Goal: Information Seeking & Learning: Check status

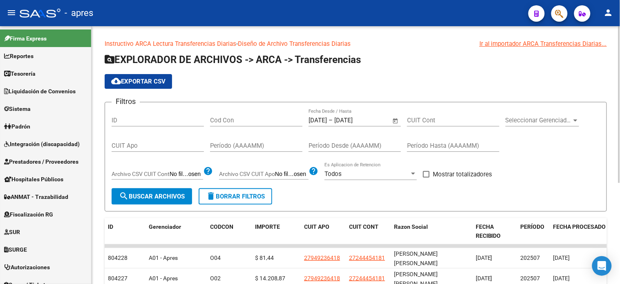
click at [394, 120] on span "Open calendar" at bounding box center [396, 121] width 20 height 20
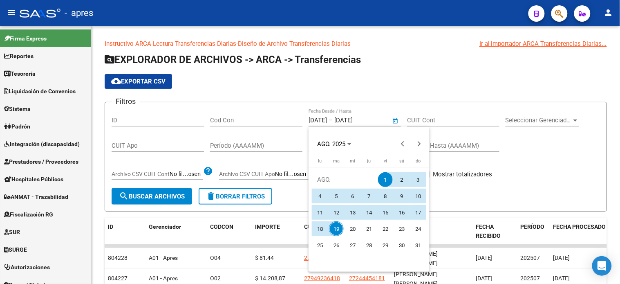
click at [527, 162] on div at bounding box center [310, 142] width 620 height 284
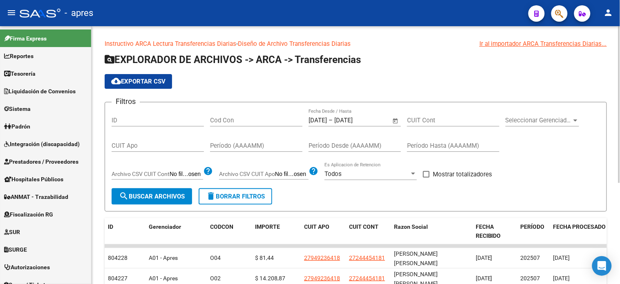
click at [395, 122] on span "Open calendar" at bounding box center [396, 121] width 20 height 20
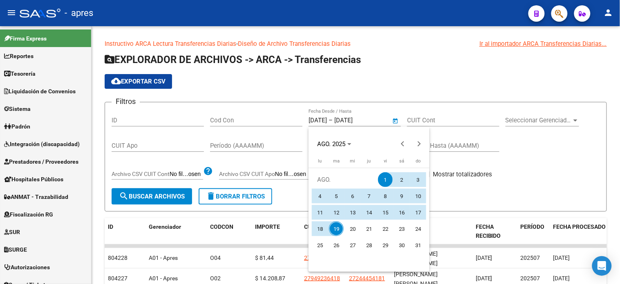
drag, startPoint x: 498, startPoint y: 157, endPoint x: 497, endPoint y: 164, distance: 7.0
click at [499, 157] on div at bounding box center [310, 142] width 620 height 284
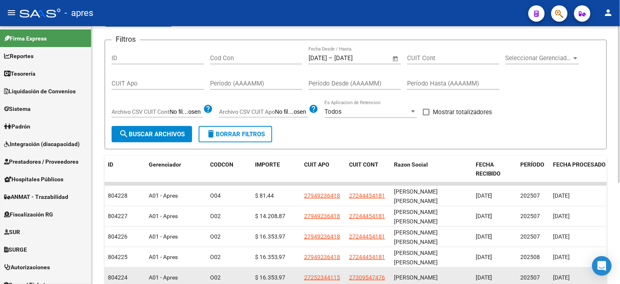
scroll to position [45, 0]
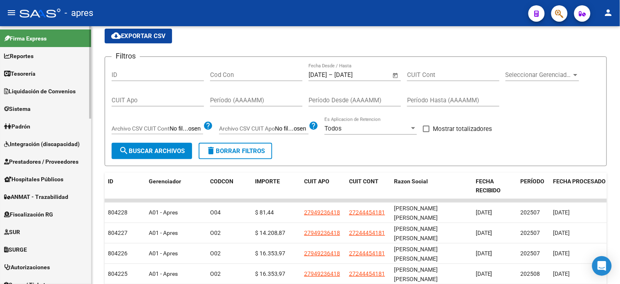
click at [30, 111] on span "Sistema" at bounding box center [17, 108] width 27 height 9
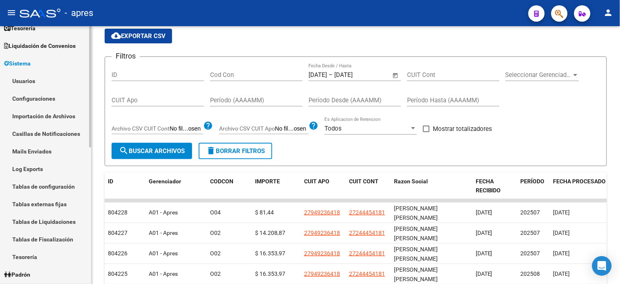
scroll to position [91, 0]
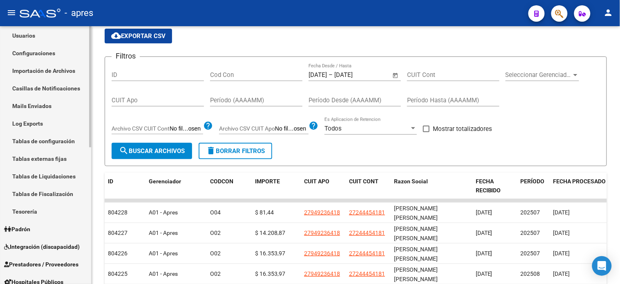
click at [51, 197] on link "Tablas de Fiscalización" at bounding box center [45, 194] width 91 height 18
click at [46, 210] on link "Tipo de pago" at bounding box center [45, 211] width 91 height 18
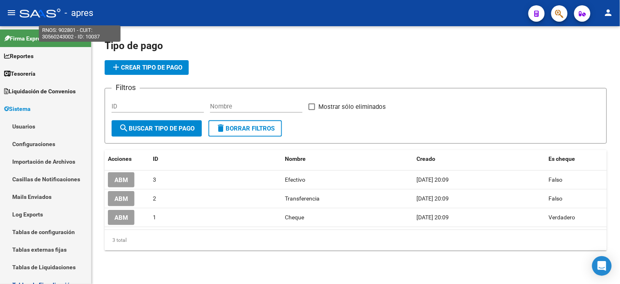
click at [82, 12] on span "- apres" at bounding box center [79, 13] width 29 height 18
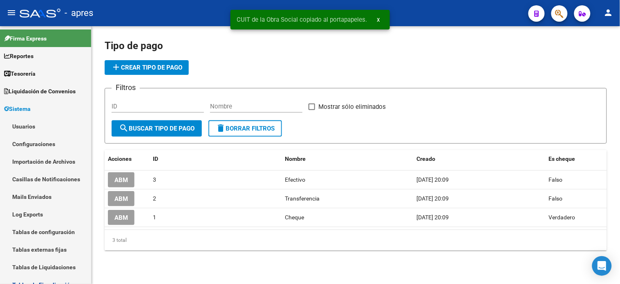
click at [33, 6] on div "- apres" at bounding box center [271, 13] width 503 height 18
click at [38, 11] on div at bounding box center [40, 13] width 41 height 9
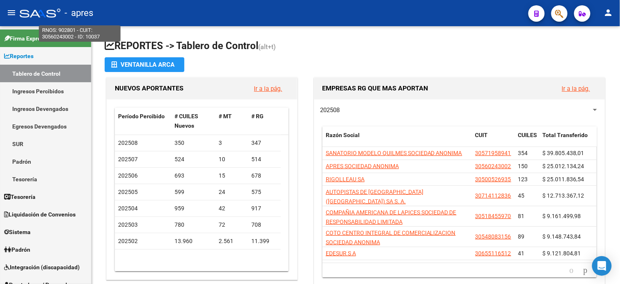
click at [93, 8] on span "- apres" at bounding box center [79, 13] width 29 height 18
type textarea "902801"
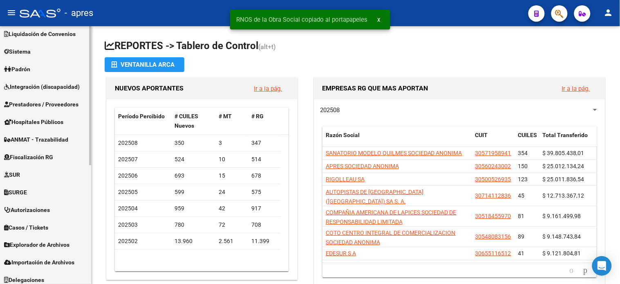
scroll to position [182, 0]
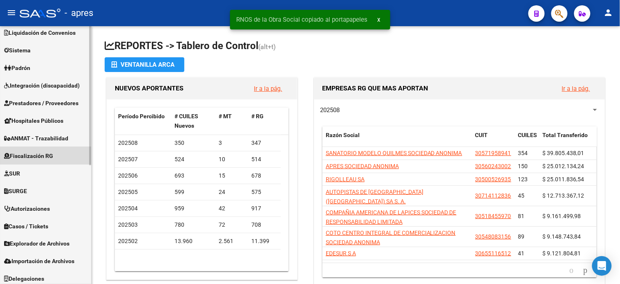
click at [48, 159] on span "Fiscalización RG" at bounding box center [28, 155] width 49 height 9
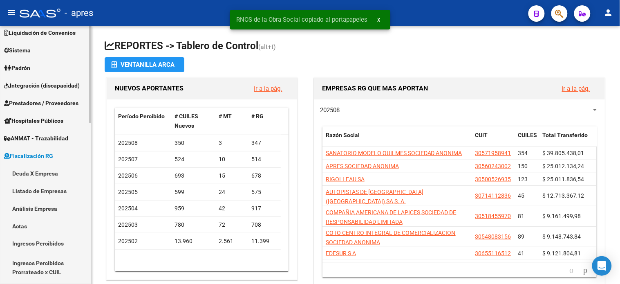
click at [44, 176] on link "Deuda X Empresa" at bounding box center [45, 173] width 91 height 18
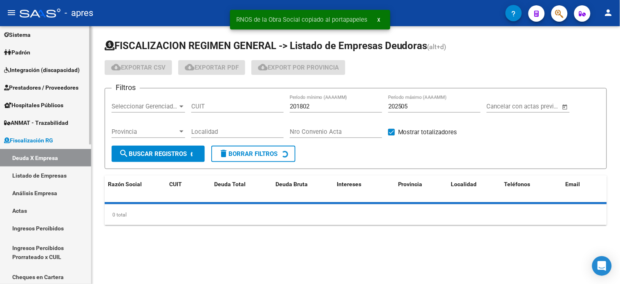
scroll to position [58, 0]
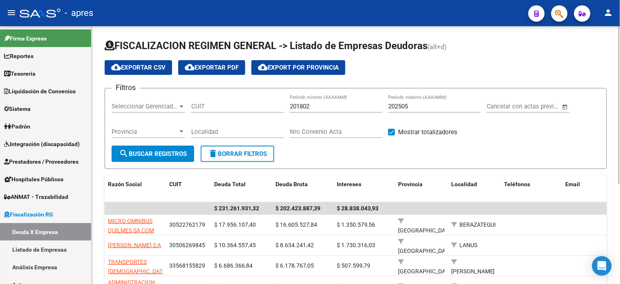
click at [417, 109] on input "202505" at bounding box center [434, 106] width 92 height 7
click at [410, 107] on input "202505" at bounding box center [434, 106] width 92 height 7
click at [173, 150] on span "search Buscar Registros" at bounding box center [153, 153] width 68 height 7
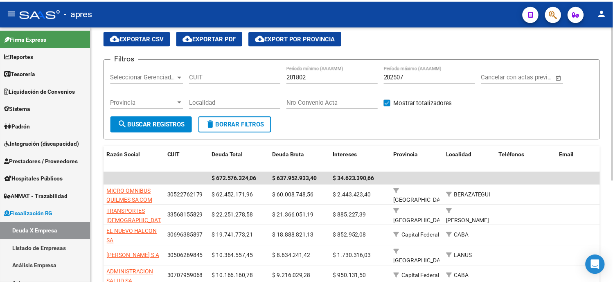
scroll to position [45, 0]
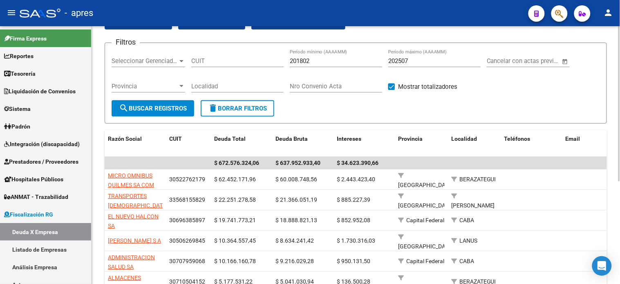
click at [413, 63] on input "202507" at bounding box center [434, 60] width 92 height 7
click at [127, 107] on mat-icon "search" at bounding box center [124, 108] width 10 height 10
click at [438, 62] on input "202508" at bounding box center [434, 60] width 92 height 7
click at [162, 112] on button "search Buscar Registros" at bounding box center [153, 108] width 83 height 16
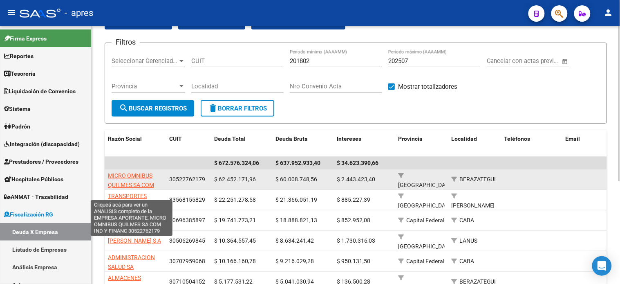
click at [137, 173] on span "MICRO OMNIBUS QUILMES SA COM IND Y FINANC" at bounding box center [131, 184] width 46 height 25
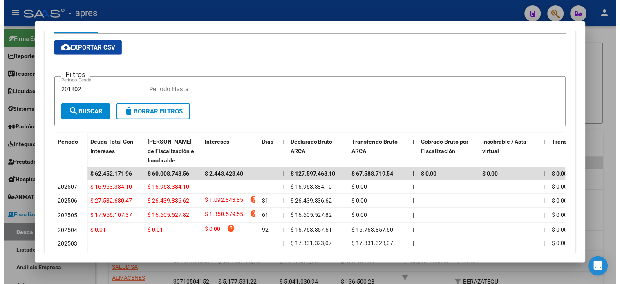
scroll to position [182, 0]
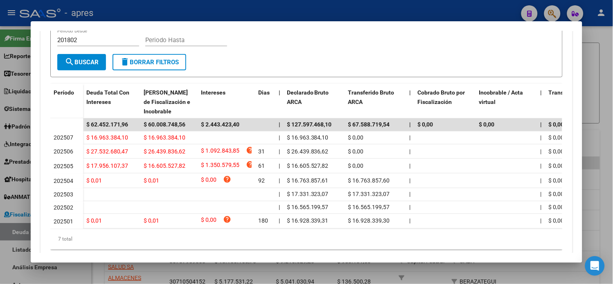
click at [16, 74] on div at bounding box center [306, 142] width 613 height 284
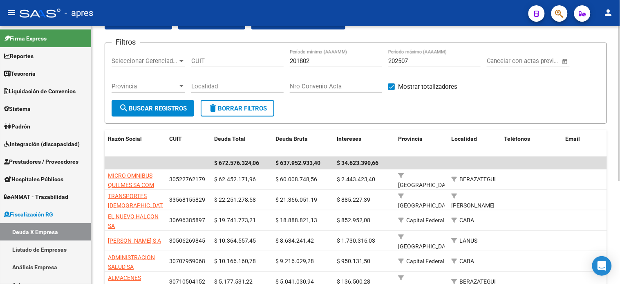
drag, startPoint x: 235, startPoint y: 96, endPoint x: 232, endPoint y: 104, distance: 8.4
click at [235, 97] on div "Localidad" at bounding box center [237, 87] width 92 height 25
click at [232, 110] on span "delete Borrar Filtros" at bounding box center [237, 108] width 59 height 7
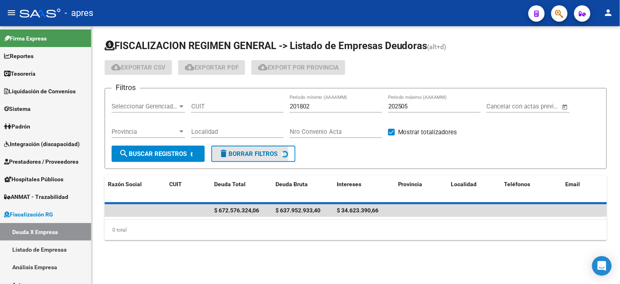
scroll to position [0, 0]
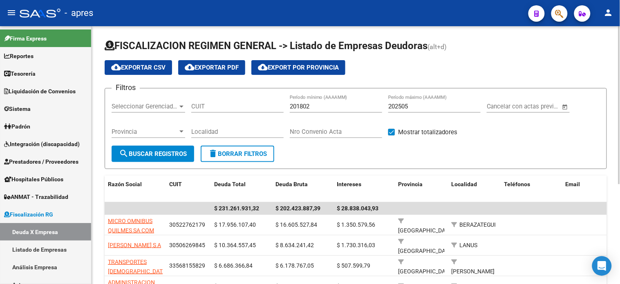
click at [415, 104] on input "202505" at bounding box center [434, 106] width 92 height 7
click at [191, 149] on button "search Buscar Registros" at bounding box center [153, 154] width 83 height 16
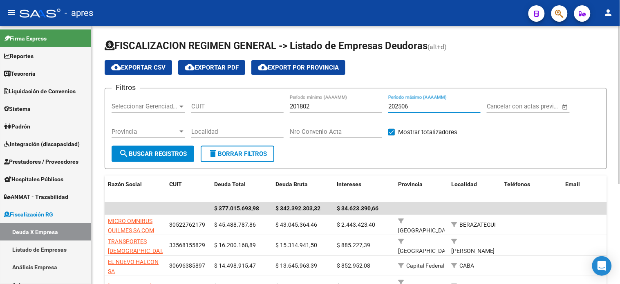
click at [453, 107] on input "202506" at bounding box center [434, 106] width 92 height 7
type input "202507"
click at [149, 162] on form "Filtros Seleccionar Gerenciador Seleccionar Gerenciador CUIT 201802 Período mín…" at bounding box center [356, 128] width 503 height 81
click at [150, 154] on span "search Buscar Registros" at bounding box center [153, 153] width 68 height 7
click at [443, 111] on div "202507 Período máximo (AAAAMM)" at bounding box center [434, 104] width 92 height 18
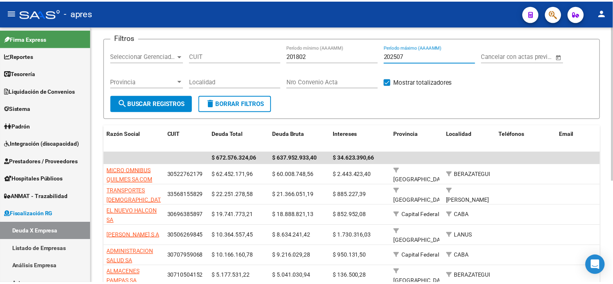
scroll to position [45, 0]
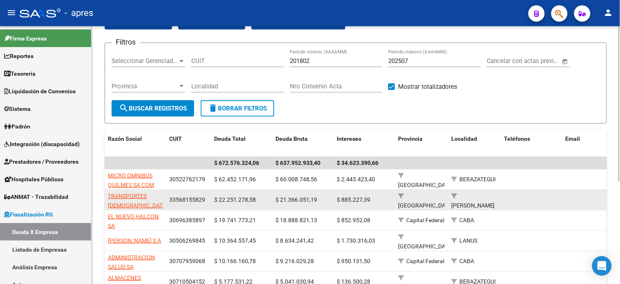
click at [131, 199] on app-link-go-to "TRANSPORTES [DEMOGRAPHIC_DATA][PERSON_NAME] S. A." at bounding box center [138, 205] width 60 height 28
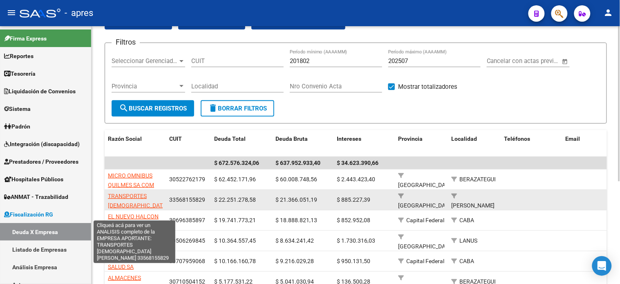
click at [132, 198] on span "TRANSPORTES [DEMOGRAPHIC_DATA][PERSON_NAME] S. A." at bounding box center [138, 205] width 60 height 25
type textarea "33568155829"
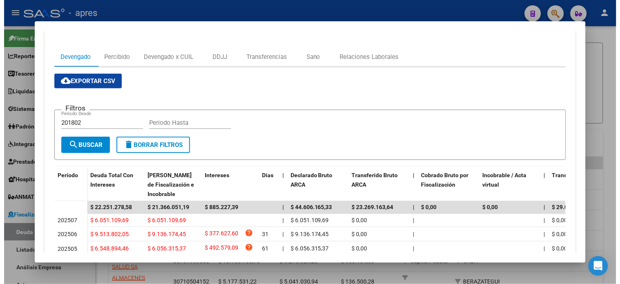
scroll to position [182, 0]
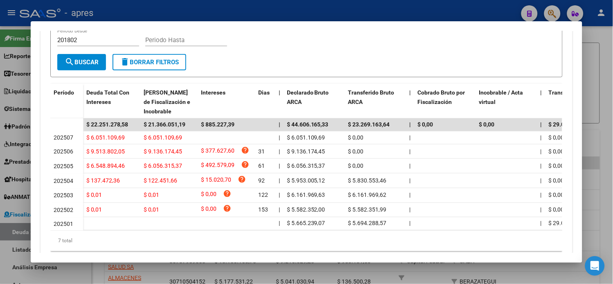
click at [8, 117] on div at bounding box center [306, 142] width 613 height 284
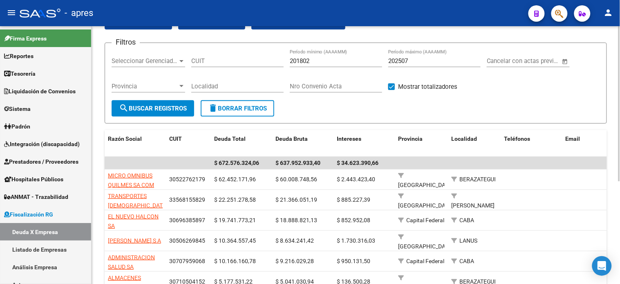
drag, startPoint x: 252, startPoint y: 63, endPoint x: 282, endPoint y: 64, distance: 29.9
click at [252, 63] on input "CUIT" at bounding box center [237, 60] width 92 height 7
paste input "33-70984909-9"
type input "33-70984909-9"
click at [172, 109] on span "search Buscar Registros" at bounding box center [153, 108] width 68 height 7
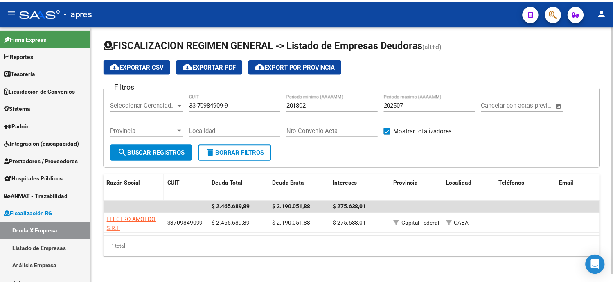
scroll to position [9, 0]
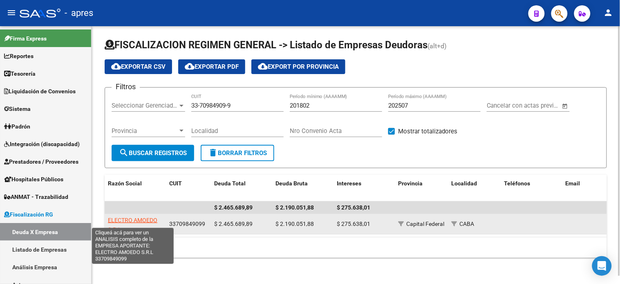
click at [128, 217] on span "ELECTRO AMOEDO S.R.L" at bounding box center [132, 225] width 49 height 16
type textarea "33709849099"
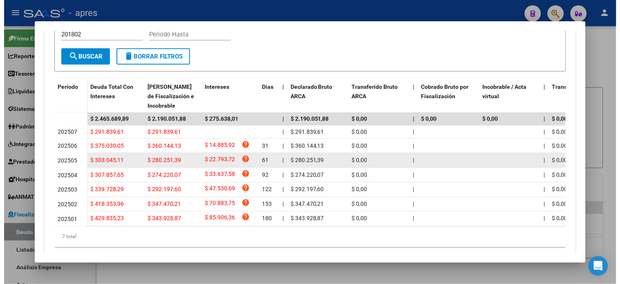
scroll to position [212, 0]
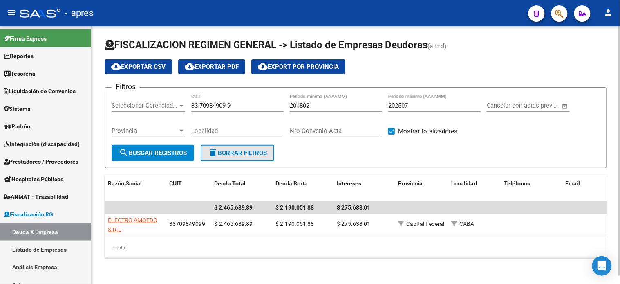
click at [231, 149] on span "delete Borrar Filtros" at bounding box center [237, 152] width 59 height 7
type input "202505"
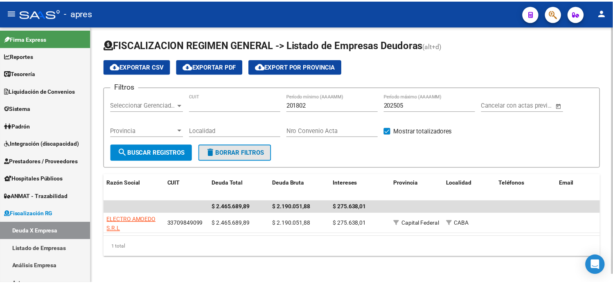
scroll to position [0, 0]
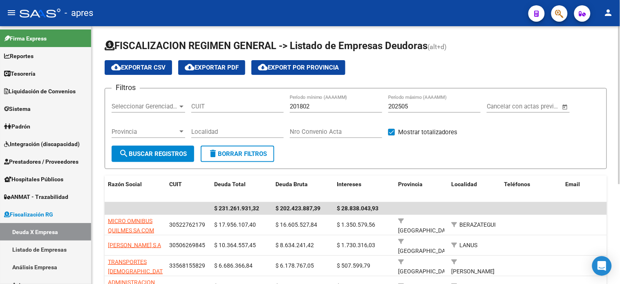
click at [248, 107] on input "CUIT" at bounding box center [237, 106] width 92 height 7
paste input "30-71815678-1"
type input "30-71815678-1"
click at [417, 106] on input "202505" at bounding box center [434, 106] width 92 height 7
type input "202507"
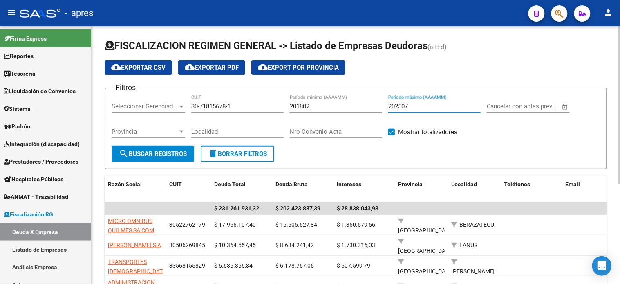
click at [145, 154] on span "search Buscar Registros" at bounding box center [153, 153] width 68 height 7
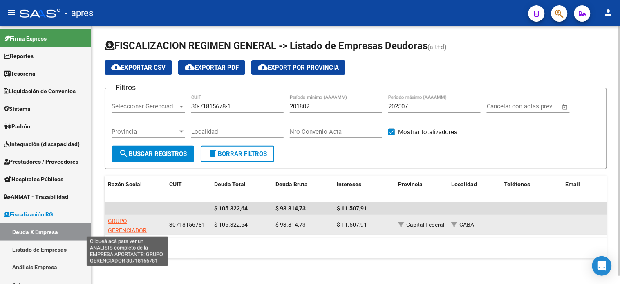
click at [128, 231] on span "GRUPO GERENCIADOR" at bounding box center [127, 226] width 39 height 16
type textarea "30718156781"
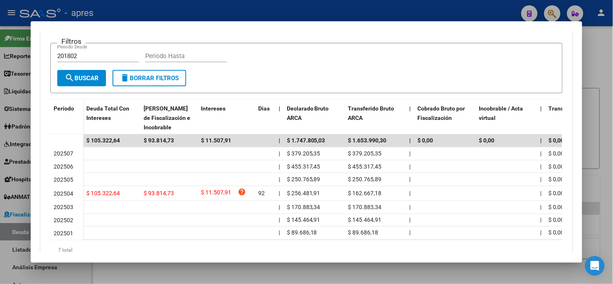
scroll to position [182, 0]
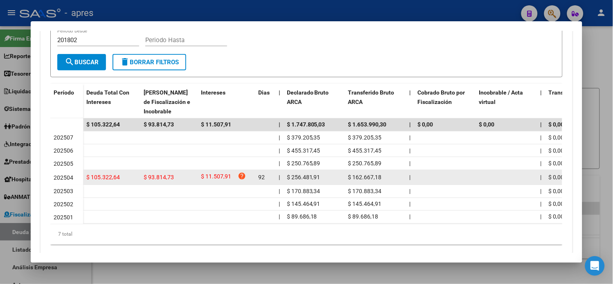
drag, startPoint x: 145, startPoint y: 174, endPoint x: 168, endPoint y: 177, distance: 23.5
click at [168, 177] on span "$ 93.814,73" at bounding box center [159, 177] width 30 height 7
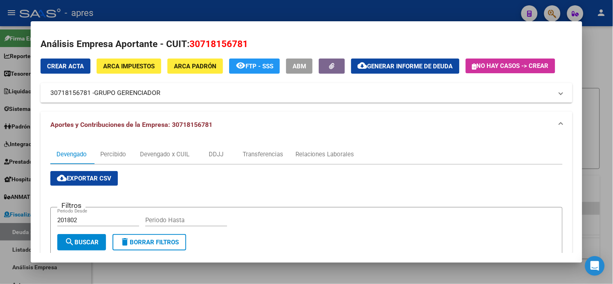
scroll to position [0, 0]
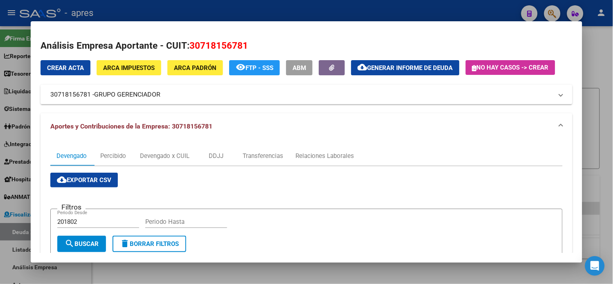
click at [407, 68] on span "Generar informe de deuda" at bounding box center [409, 67] width 85 height 7
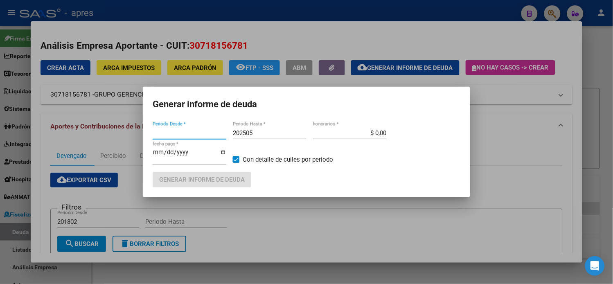
type input "201802"
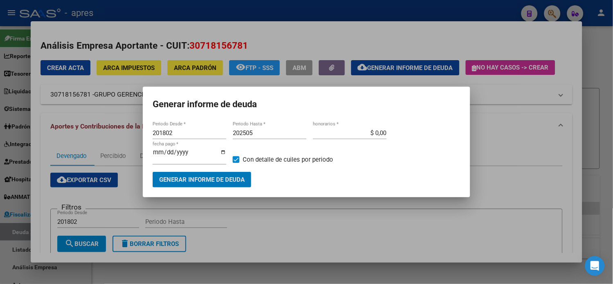
click at [285, 134] on input "202505" at bounding box center [270, 132] width 74 height 7
type input "202507"
click at [233, 176] on span "Generar informe de deuda" at bounding box center [201, 179] width 85 height 7
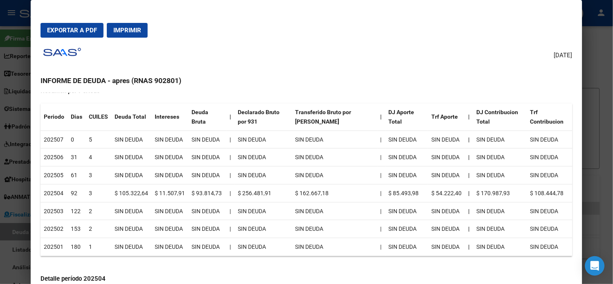
scroll to position [190, 0]
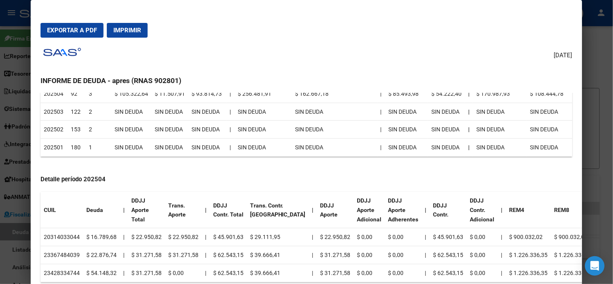
click at [67, 235] on td "20314033044" at bounding box center [61, 237] width 43 height 18
copy td "20314033044"
click at [56, 248] on td "23367484039" at bounding box center [61, 255] width 43 height 18
click at [60, 256] on td "23367484039" at bounding box center [61, 255] width 43 height 18
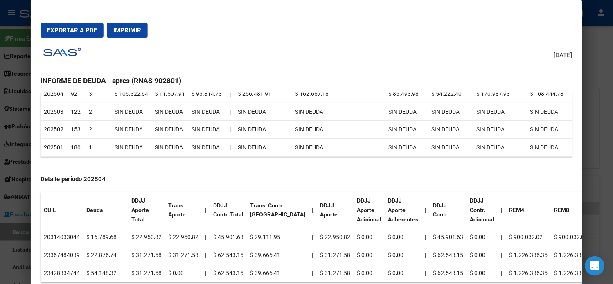
click at [60, 256] on td "23367484039" at bounding box center [61, 255] width 43 height 18
copy td "23367484039"
click at [70, 271] on td "23428334744" at bounding box center [61, 273] width 43 height 18
copy td "23428334744"
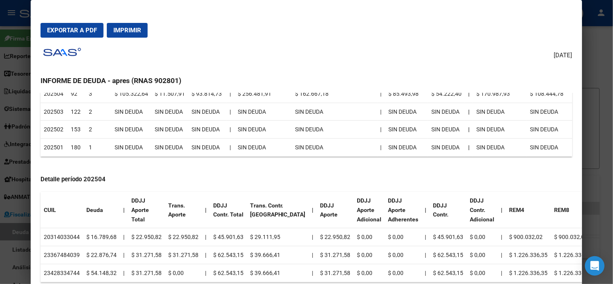
scroll to position [145, 0]
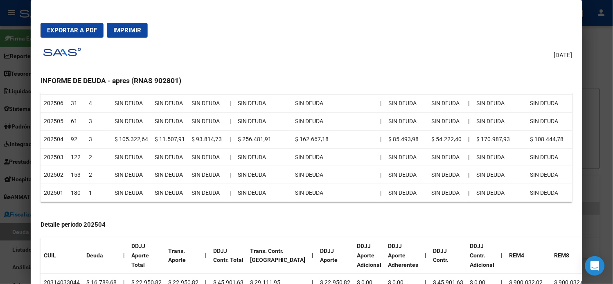
click at [172, 139] on td "$ 11.507,91" at bounding box center [169, 139] width 37 height 18
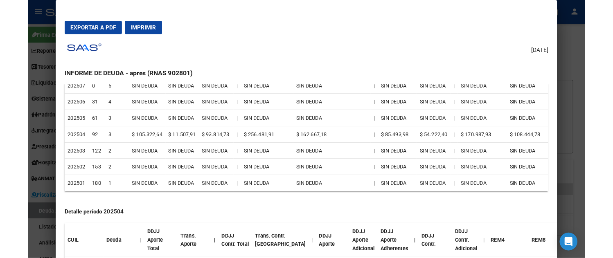
scroll to position [91, 0]
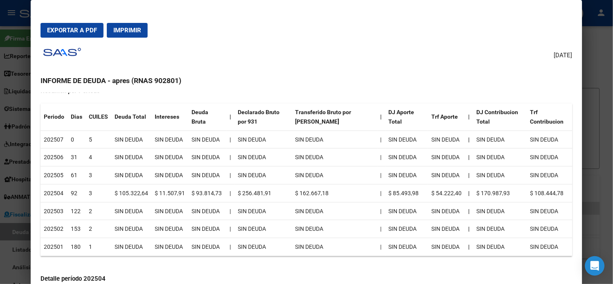
click at [61, 27] on span "Exportar a PDF" at bounding box center [72, 30] width 50 height 7
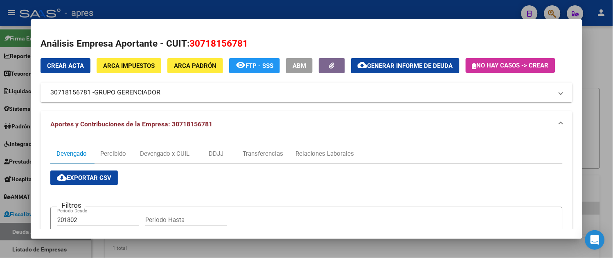
drag, startPoint x: 45, startPoint y: 92, endPoint x: 86, endPoint y: 93, distance: 40.5
click at [86, 93] on mat-expansion-panel-header "30718156781 - GRUPO GERENCIADOR" at bounding box center [306, 93] width 532 height 20
copy mat-panel-title "30718156781"
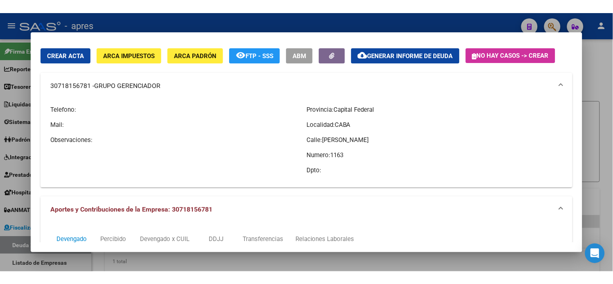
scroll to position [45, 0]
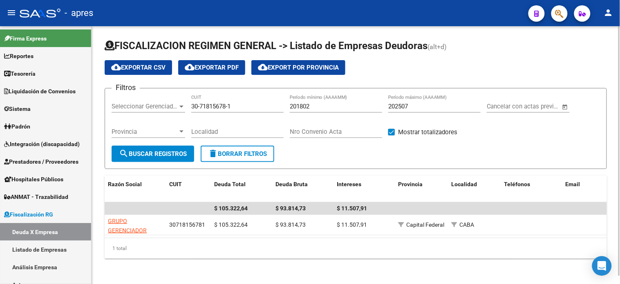
click at [215, 105] on input "30-71815678-1" at bounding box center [237, 106] width 92 height 7
paste input "20-08382994-0"
type input "20-08382994-0"
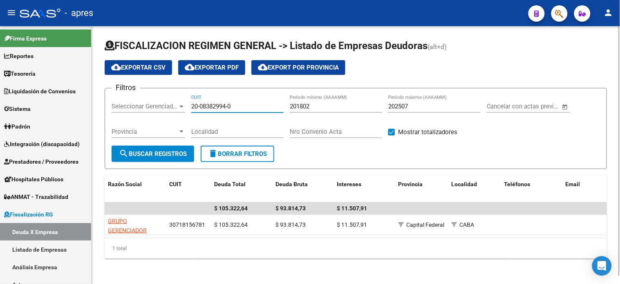
click at [148, 159] on button "search Buscar Registros" at bounding box center [153, 154] width 83 height 16
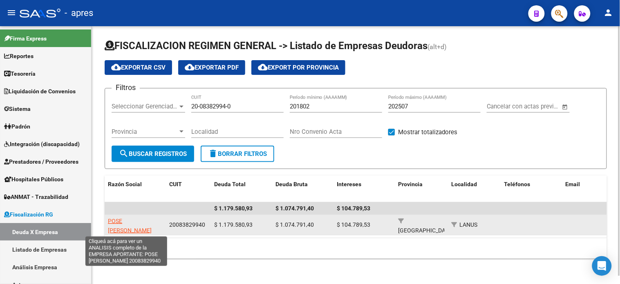
click at [130, 222] on span "POSE MIGUEL ANGEL" at bounding box center [130, 226] width 44 height 16
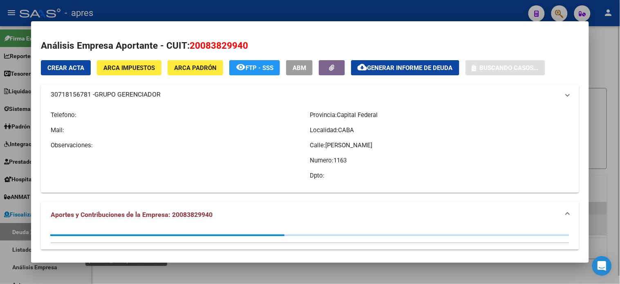
type textarea "20083829940"
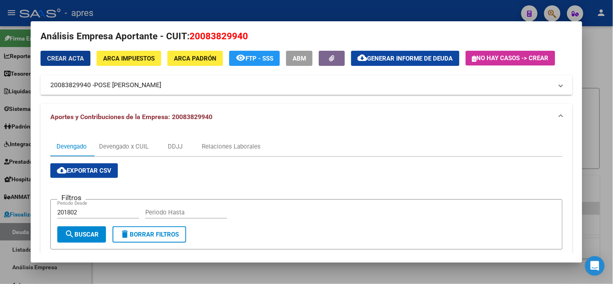
scroll to position [0, 0]
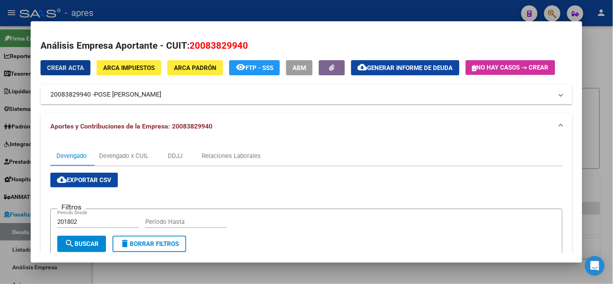
click at [379, 70] on span "Generar informe de deuda" at bounding box center [409, 67] width 85 height 7
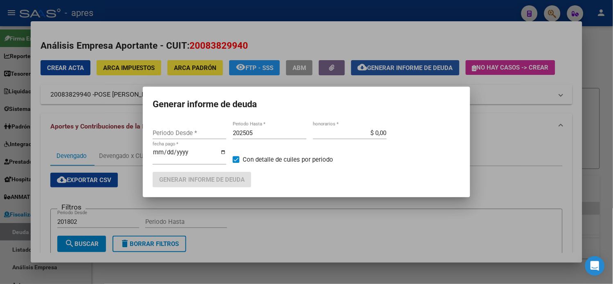
type input "201802"
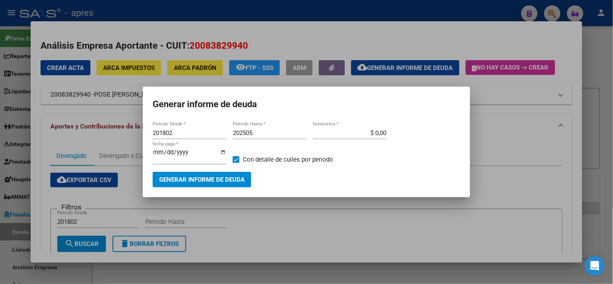
click at [259, 128] on mat-dialog-content "201802 Periodo Desde * 202505 Periodo Hasta * $ 0,00 honorarios * 2025-08-19 fe…" at bounding box center [306, 153] width 327 height 67
click at [259, 139] on div "202505 Periodo Hasta *" at bounding box center [270, 133] width 74 height 12
click at [259, 137] on input "202505" at bounding box center [270, 132] width 74 height 7
type input "202507"
click at [212, 176] on span "Generar informe de deuda" at bounding box center [201, 179] width 85 height 7
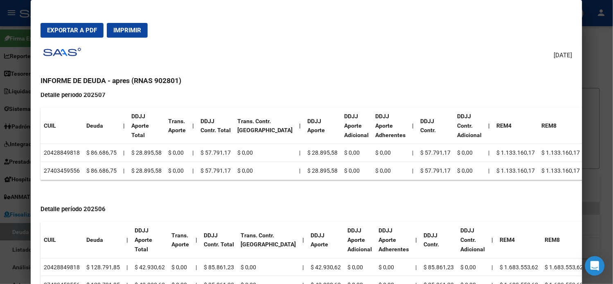
scroll to position [272, 0]
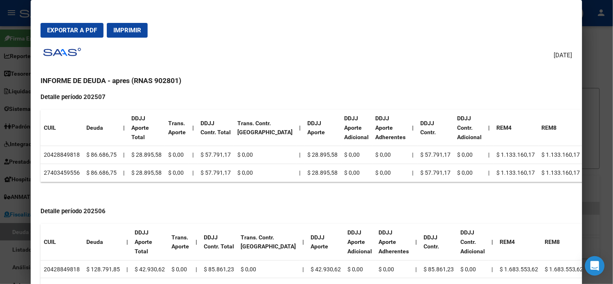
click at [57, 155] on td "20428849818" at bounding box center [61, 155] width 43 height 18
copy td "20428849818"
click at [66, 173] on td "27403459556" at bounding box center [61, 173] width 43 height 18
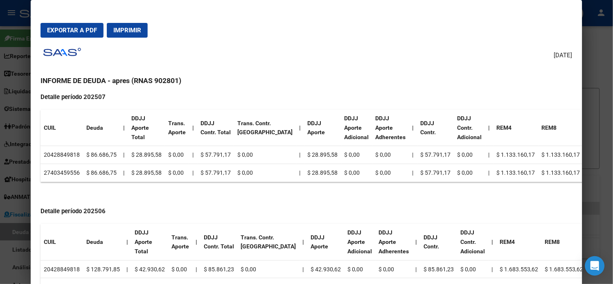
copy td "27403459556"
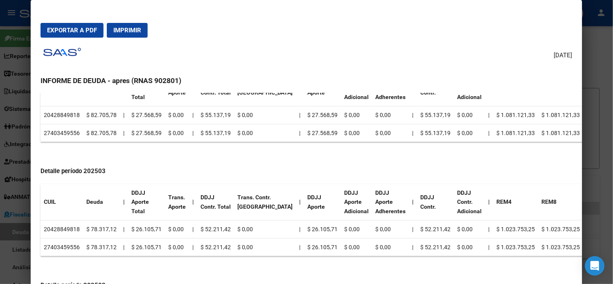
scroll to position [822, 0]
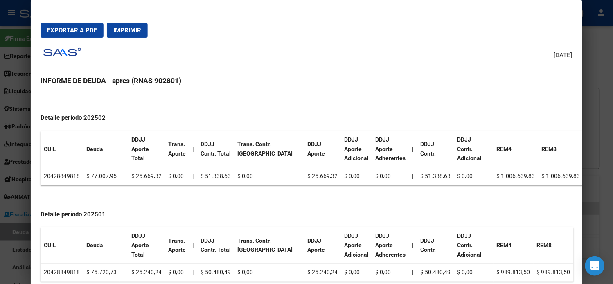
click at [140, 208] on div "Detalle período 202501 CUIL Deuda | DDJJ Aporte Total Trans. Aporte | DDJJ Cont…" at bounding box center [306, 245] width 532 height 86
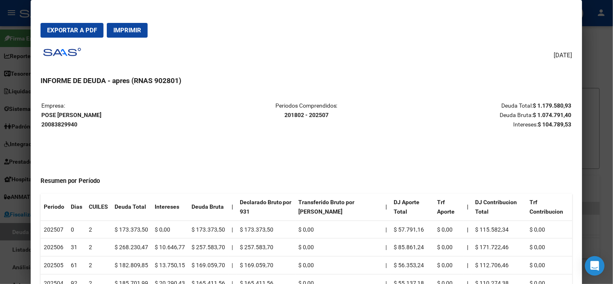
scroll to position [0, 0]
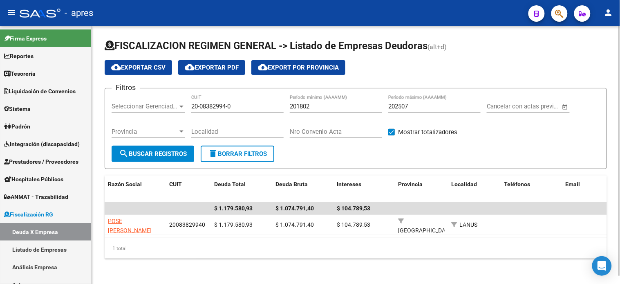
click at [219, 108] on input "20-08382994-0" at bounding box center [237, 106] width 92 height 7
paste input "7-13797940-9"
click at [146, 152] on span "search Buscar Registros" at bounding box center [153, 153] width 68 height 7
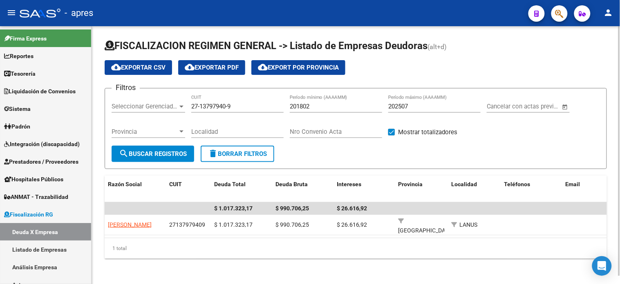
click at [220, 108] on input "27-13797940-9" at bounding box center [237, 106] width 92 height 7
paste input "0-08382994-0"
type input "20-08382994-0"
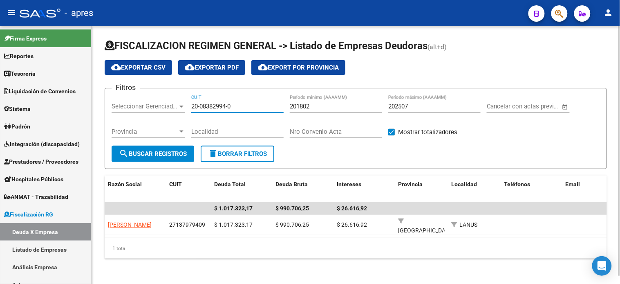
click at [162, 150] on span "search Buscar Registros" at bounding box center [153, 153] width 68 height 7
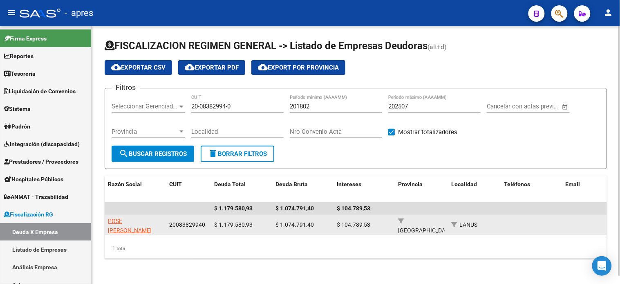
click at [136, 215] on datatable-body-cell "POSE MIGUEL ANGEL" at bounding box center [135, 225] width 61 height 20
click at [135, 221] on span "POSE MIGUEL ANGEL" at bounding box center [130, 226] width 44 height 16
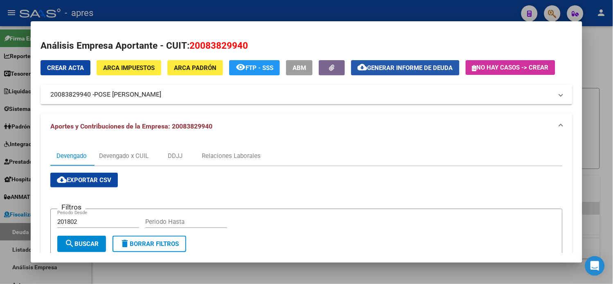
click at [395, 70] on span "Generar informe de deuda" at bounding box center [409, 67] width 85 height 7
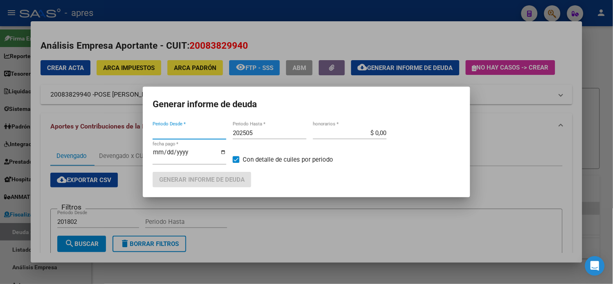
type input "201802"
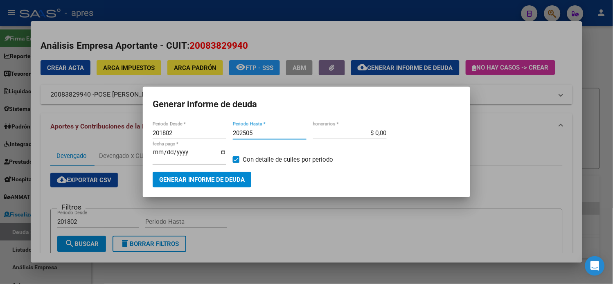
click at [270, 137] on input "202505" at bounding box center [270, 132] width 74 height 7
type input "202507"
click at [226, 178] on span "Generar informe de deuda" at bounding box center [201, 179] width 85 height 7
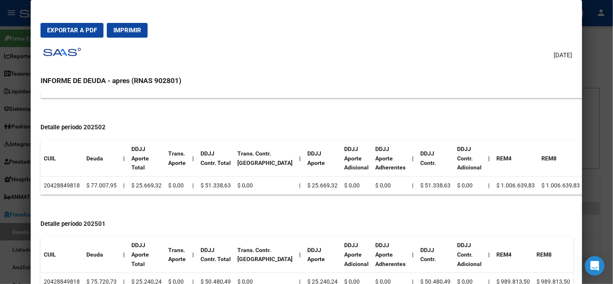
scroll to position [822, 0]
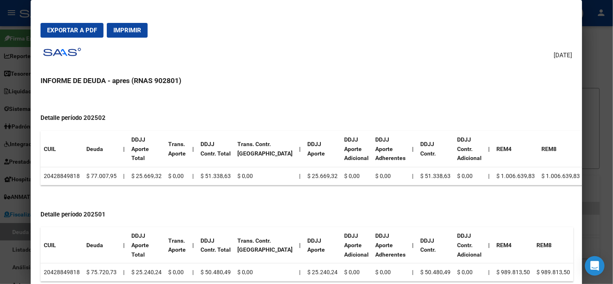
click at [66, 273] on td "20428849818" at bounding box center [61, 272] width 43 height 18
copy td "20428849818"
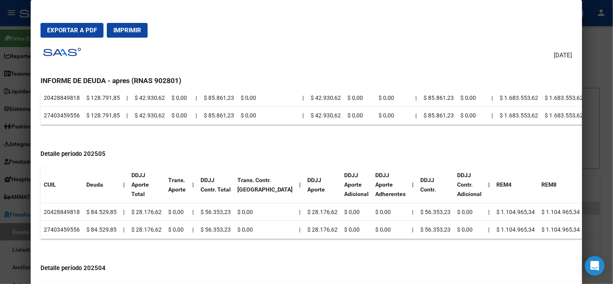
scroll to position [458, 0]
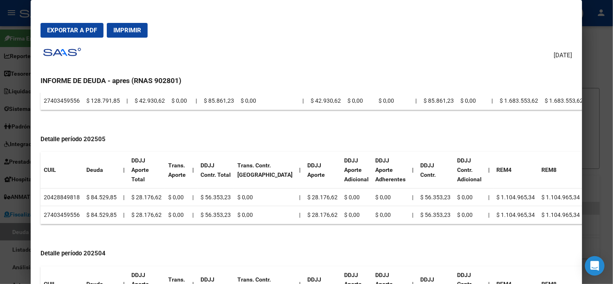
click at [63, 214] on td "27403459556" at bounding box center [61, 215] width 43 height 18
drag, startPoint x: 63, startPoint y: 214, endPoint x: 88, endPoint y: 221, distance: 25.9
click at [63, 214] on td "27403459556" at bounding box center [61, 215] width 43 height 18
copy td "27403459556"
click at [62, 194] on td "20428849818" at bounding box center [61, 197] width 43 height 18
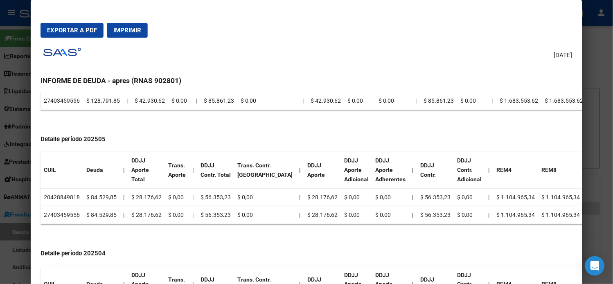
click at [62, 194] on td "20428849818" at bounding box center [61, 197] width 43 height 18
copy td "20428849818"
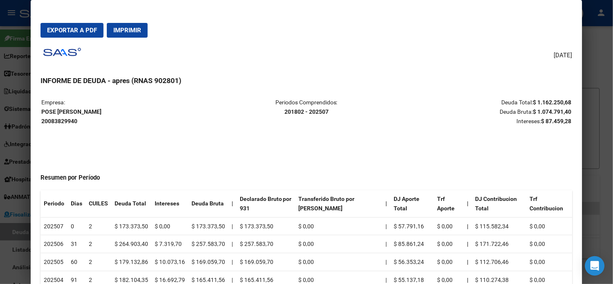
scroll to position [0, 0]
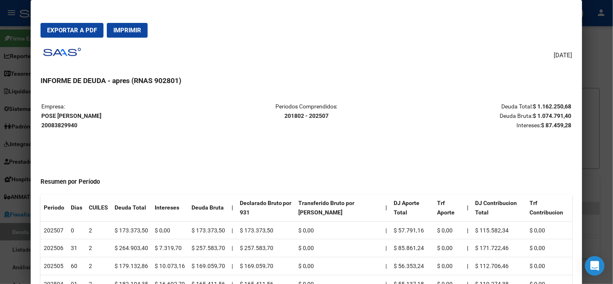
drag, startPoint x: 96, startPoint y: 117, endPoint x: 38, endPoint y: 118, distance: 57.3
click at [41, 118] on p "Empresa: POSE MIGUEL ANGEL 20083829940" at bounding box center [129, 116] width 176 height 28
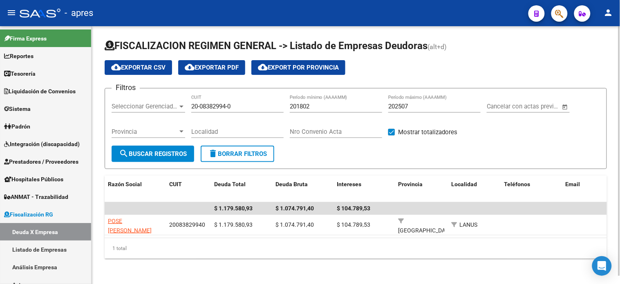
click at [226, 109] on input "20-08382994-0" at bounding box center [237, 106] width 92 height 7
paste input "30-65511651-2"
type input "30-65511651-2"
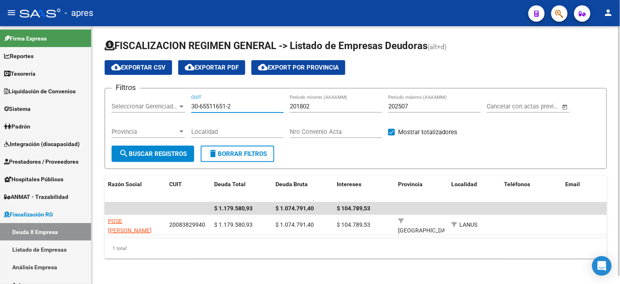
click at [174, 151] on span "search Buscar Registros" at bounding box center [153, 153] width 68 height 7
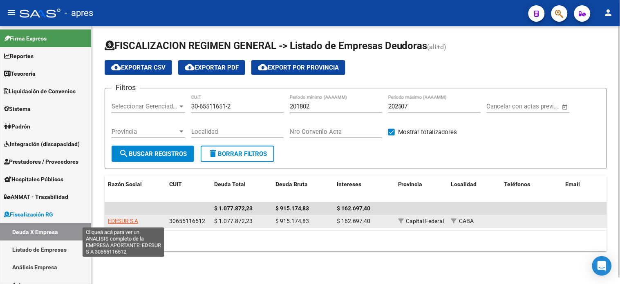
click at [131, 222] on span "EDESUR S A" at bounding box center [123, 221] width 30 height 7
type textarea "30655116512"
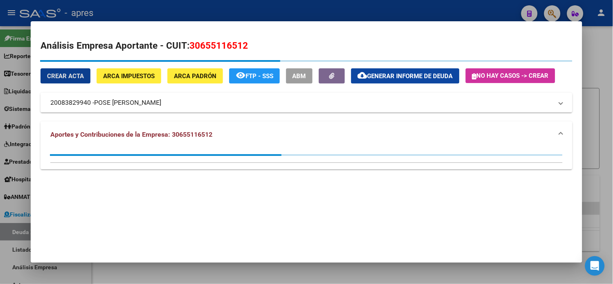
click at [423, 73] on span "Generar informe de deuda" at bounding box center [409, 75] width 85 height 7
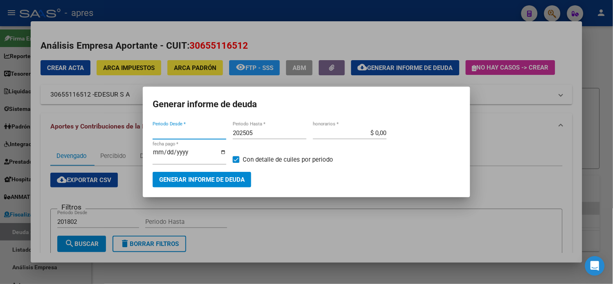
type input "201802"
click at [271, 137] on input "202505" at bounding box center [270, 132] width 74 height 7
click at [267, 137] on input "202505" at bounding box center [270, 132] width 74 height 7
type input "202507"
click at [225, 178] on span "Generar informe de deuda" at bounding box center [201, 179] width 85 height 7
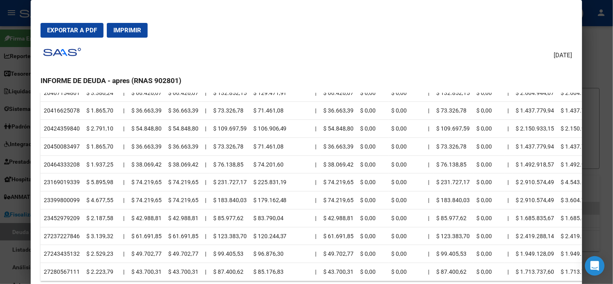
scroll to position [3820, 0]
click at [67, 270] on td "27280567111" at bounding box center [61, 272] width 43 height 18
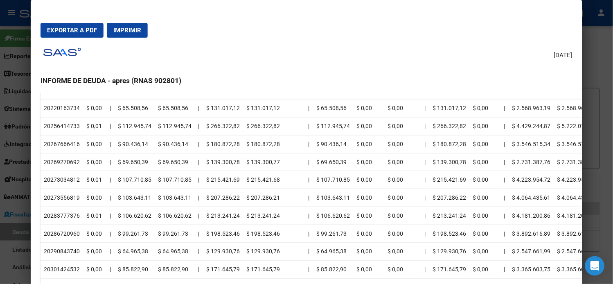
scroll to position [0, 0]
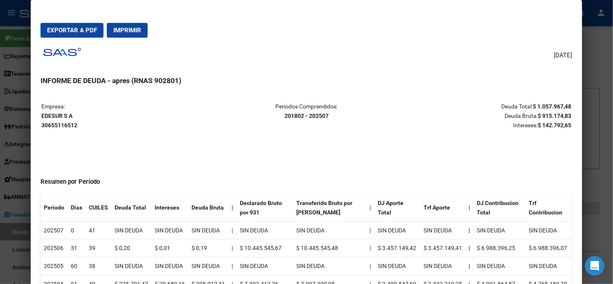
drag, startPoint x: 68, startPoint y: 117, endPoint x: 38, endPoint y: 116, distance: 29.4
click at [41, 116] on strong "EDESUR S A 30655116512" at bounding box center [59, 120] width 36 height 16
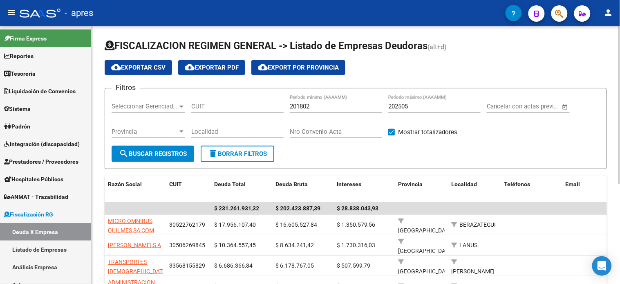
scroll to position [58, 0]
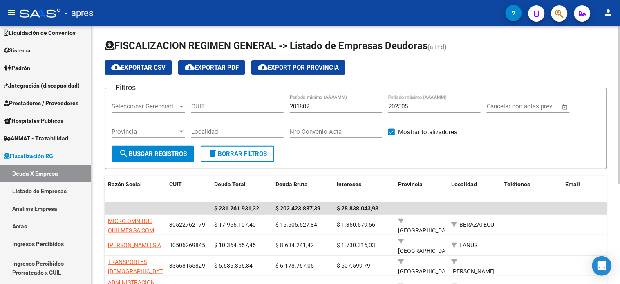
drag, startPoint x: 227, startPoint y: 103, endPoint x: 336, endPoint y: 103, distance: 108.4
click at [227, 103] on input "CUIT" at bounding box center [237, 106] width 92 height 7
paste input "20-42884981-8"
click at [243, 104] on input "20-42884981-8" at bounding box center [237, 106] width 92 height 7
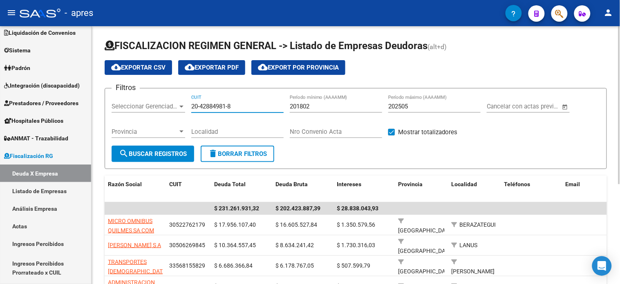
click at [243, 104] on input "20-42884981-8" at bounding box center [237, 106] width 92 height 7
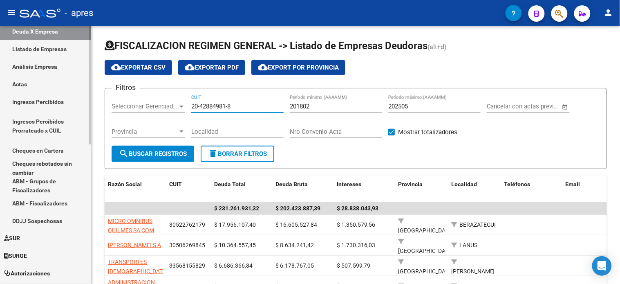
scroll to position [240, 0]
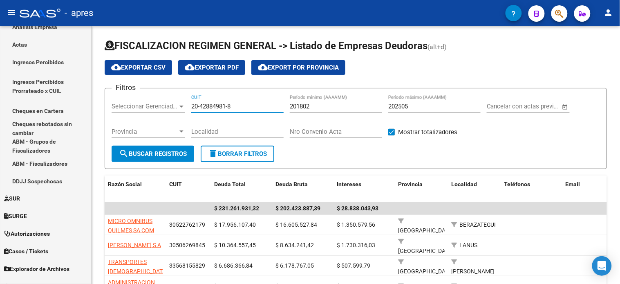
type input "20-42884981-8"
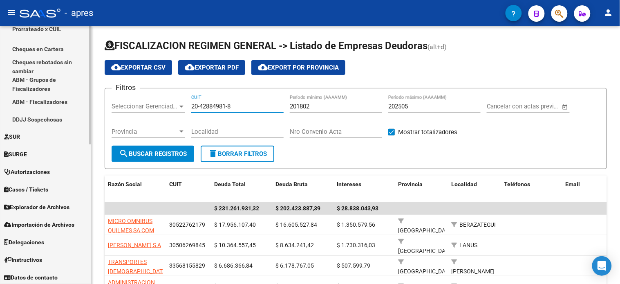
scroll to position [304, 0]
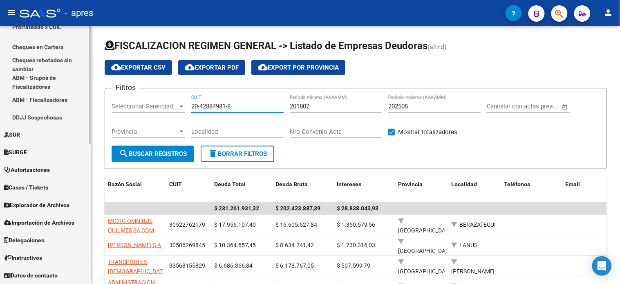
click at [43, 208] on span "Explorador de Archivos" at bounding box center [36, 205] width 65 height 9
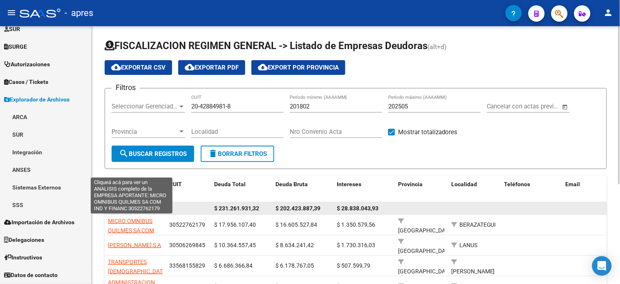
scroll to position [202, 0]
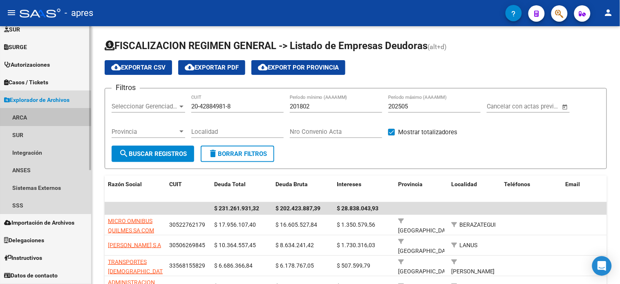
click at [29, 119] on link "ARCA" at bounding box center [45, 117] width 91 height 18
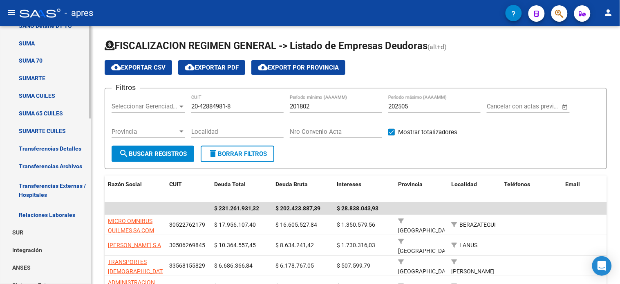
scroll to position [384, 0]
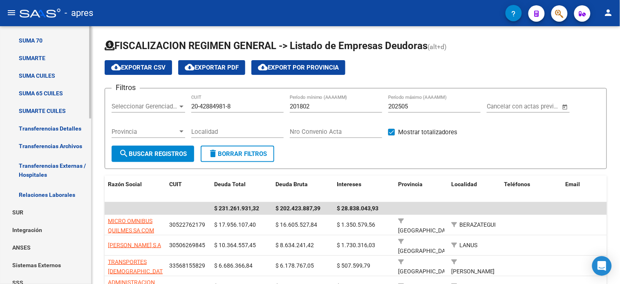
click at [48, 131] on link "Transferencias Detalles" at bounding box center [45, 129] width 91 height 18
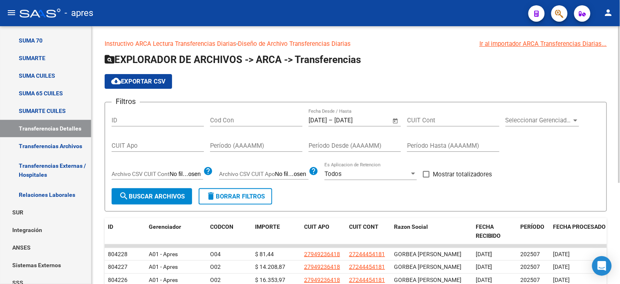
click at [154, 145] on input "CUIT Apo" at bounding box center [158, 145] width 92 height 7
paste input "20-42884981-8"
type input "20-42884981-8"
click at [395, 119] on span "Open calendar" at bounding box center [396, 121] width 20 height 20
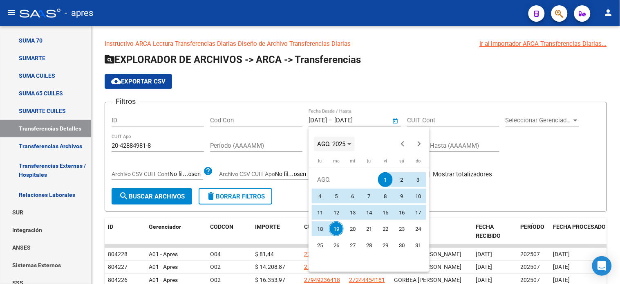
click at [346, 142] on span "AGO. 2025" at bounding box center [331, 143] width 28 height 7
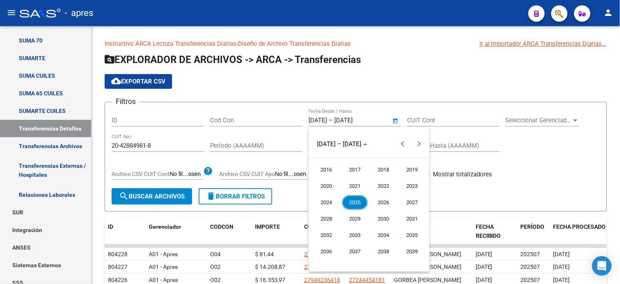
click at [356, 203] on span "2025" at bounding box center [355, 202] width 26 height 15
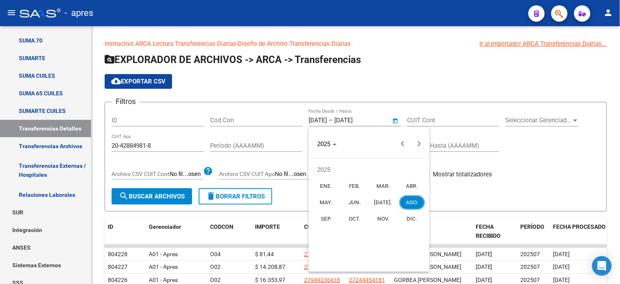
click at [331, 184] on span "ENE." at bounding box center [327, 186] width 26 height 15
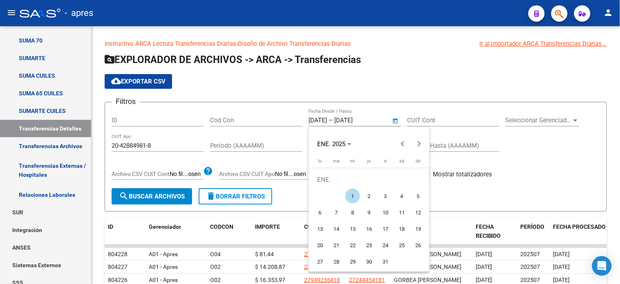
click at [354, 194] on span "1" at bounding box center [353, 196] width 15 height 15
type input "[DATE]"
click at [422, 141] on span "Next month" at bounding box center [419, 144] width 16 height 16
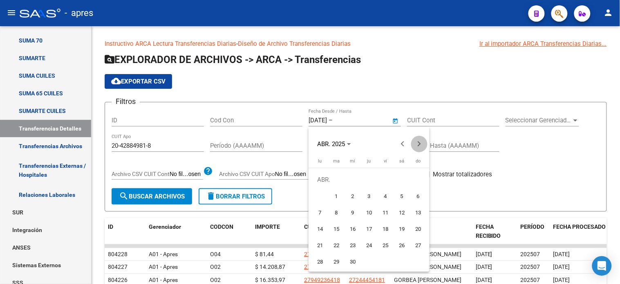
click at [422, 141] on span "Next month" at bounding box center [419, 144] width 16 height 16
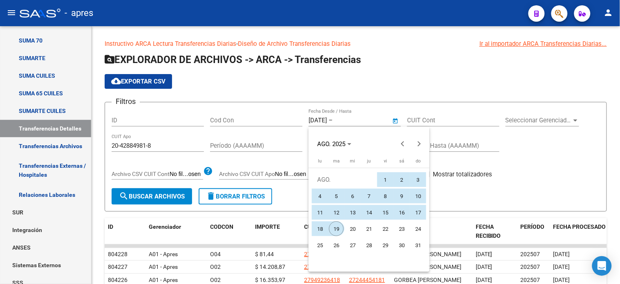
click at [337, 226] on span "19" at bounding box center [336, 228] width 15 height 15
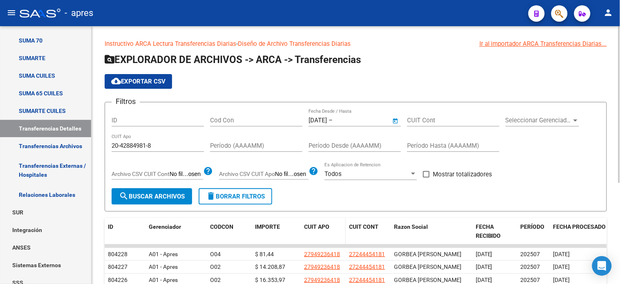
type input "[DATE]"
click at [160, 197] on span "search Buscar Archivos" at bounding box center [152, 196] width 66 height 7
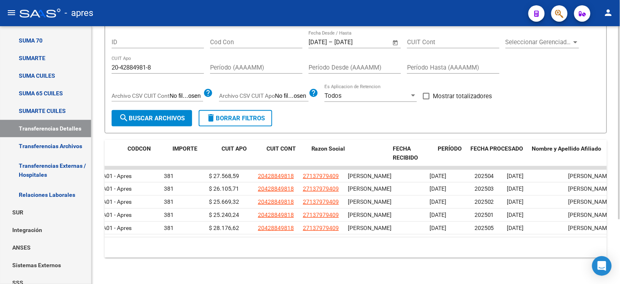
scroll to position [0, 86]
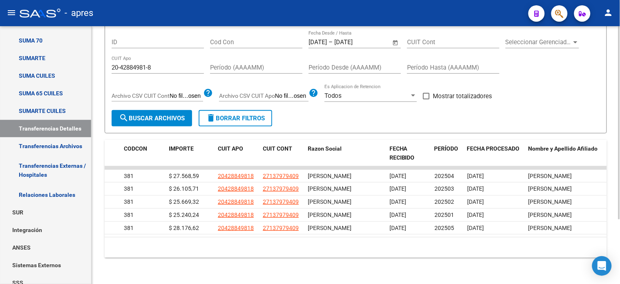
click at [136, 64] on input "20-42884981-8" at bounding box center [158, 67] width 92 height 7
paste input "7-40345955-6"
type input "27-40345955-6"
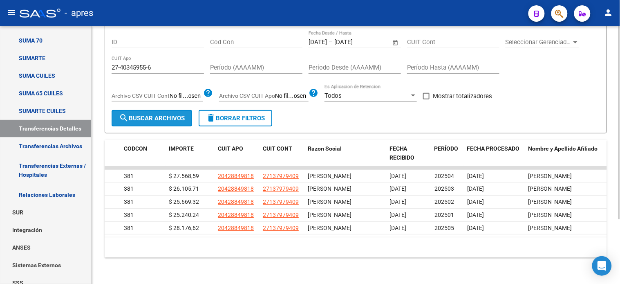
click at [141, 114] on span "search Buscar Archivos" at bounding box center [152, 117] width 66 height 7
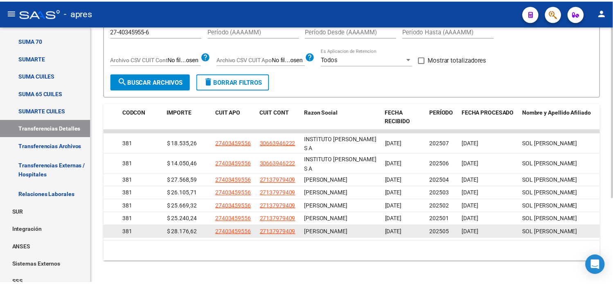
scroll to position [127, 0]
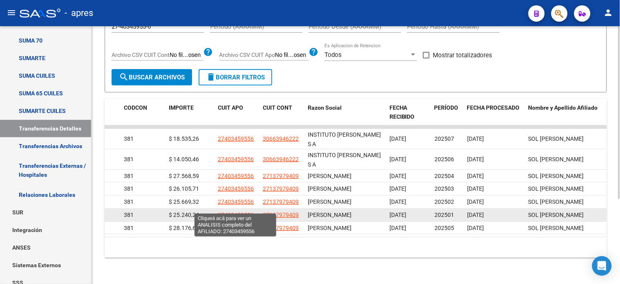
click at [234, 211] on span "27403459556" at bounding box center [236, 214] width 36 height 7
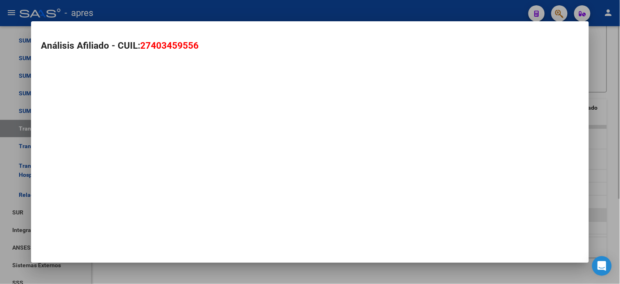
type textarea "27403459556"
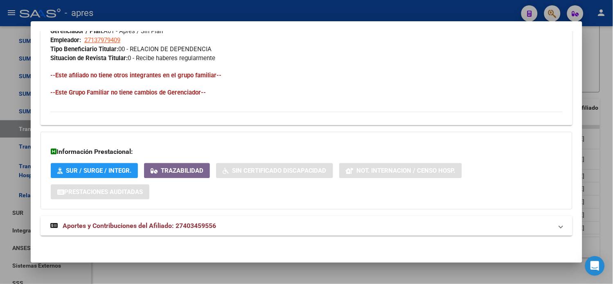
scroll to position [421, 0]
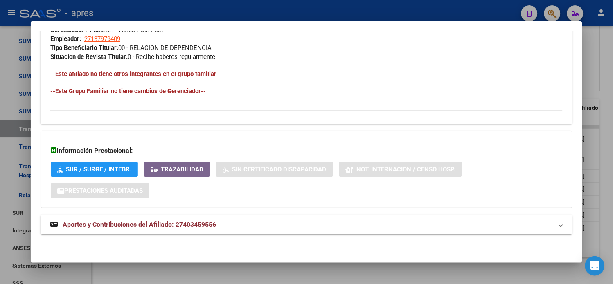
click at [172, 228] on span "Aportes y Contribuciones del Afiliado: 27403459556" at bounding box center [139, 224] width 153 height 8
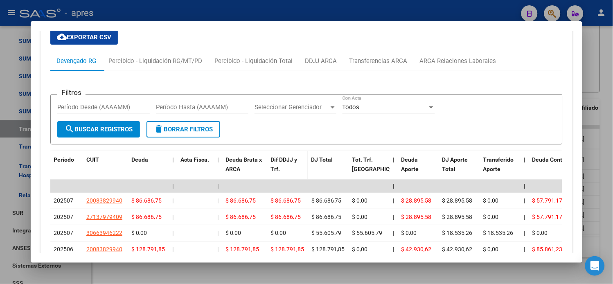
scroll to position [645, 0]
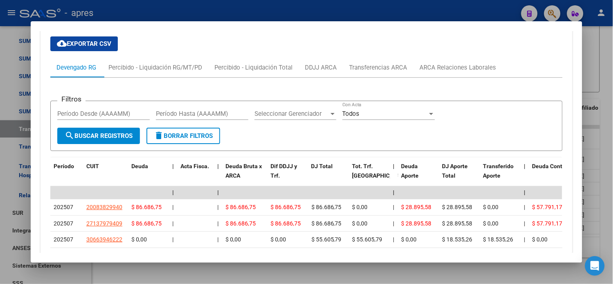
click at [90, 111] on input "Período Desde (AAAAMM)" at bounding box center [103, 113] width 92 height 7
type input "202501"
type input "202507"
click at [105, 138] on span "search Buscar Registros" at bounding box center [99, 135] width 68 height 7
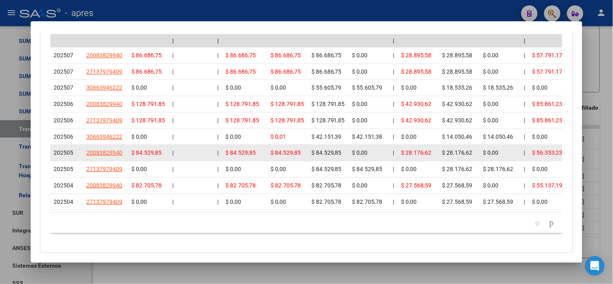
scroll to position [781, 0]
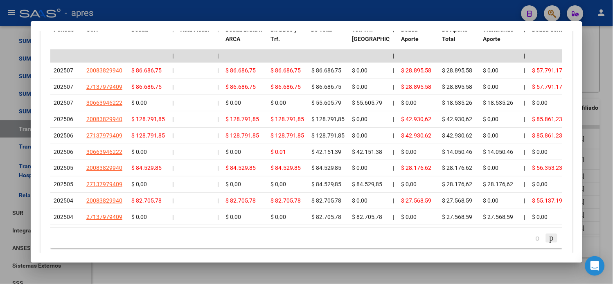
click at [548, 242] on icon "go to next page" at bounding box center [551, 238] width 7 height 10
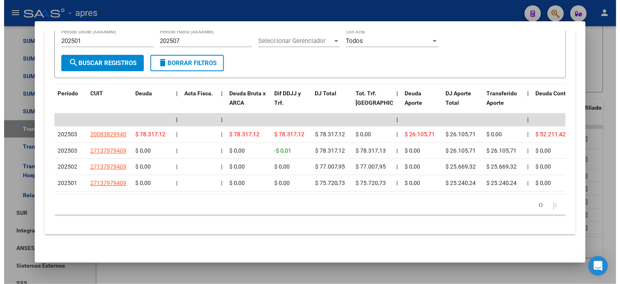
scroll to position [727, 0]
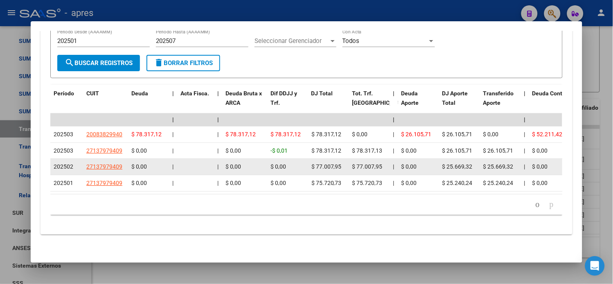
drag, startPoint x: 121, startPoint y: 157, endPoint x: 82, endPoint y: 156, distance: 38.4
click at [83, 159] on datatable-body-cell "27137979409" at bounding box center [105, 167] width 45 height 16
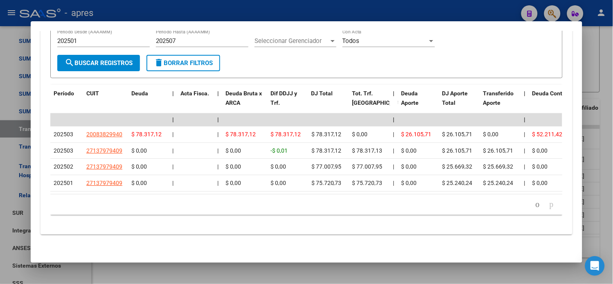
copy span "27137979409"
click at [13, 118] on div at bounding box center [306, 142] width 613 height 284
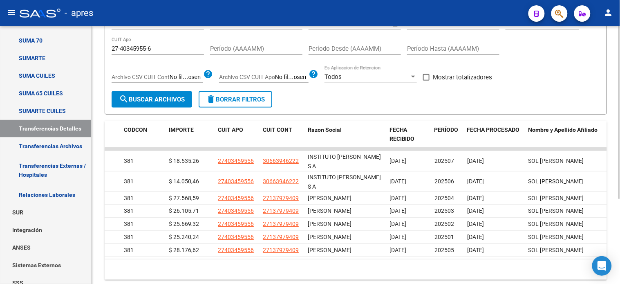
scroll to position [81, 0]
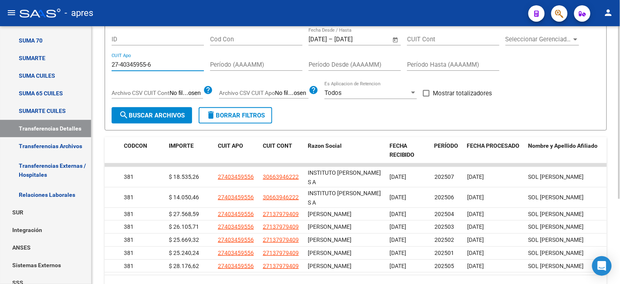
click at [157, 65] on input "27-40345955-6" at bounding box center [158, 64] width 92 height 7
paste input
paste input "20-42884981-8"
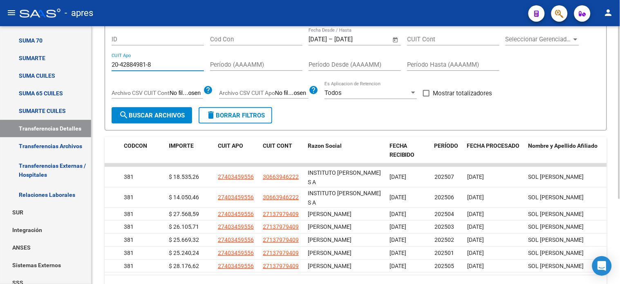
click at [161, 114] on span "search Buscar Archivos" at bounding box center [152, 115] width 66 height 7
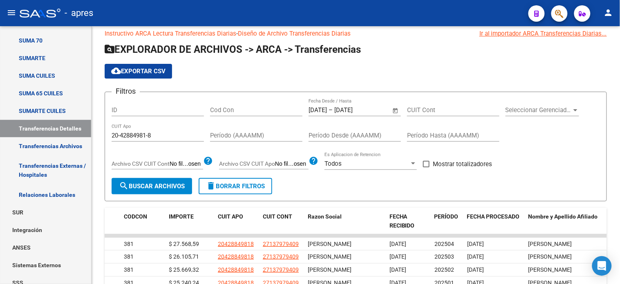
scroll to position [0, 0]
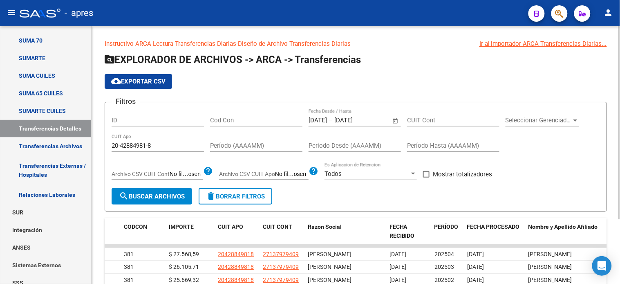
click at [155, 146] on input "20-42884981-8" at bounding box center [158, 145] width 92 height 7
paste input "7-28056711-1"
type input "27-28056711-1"
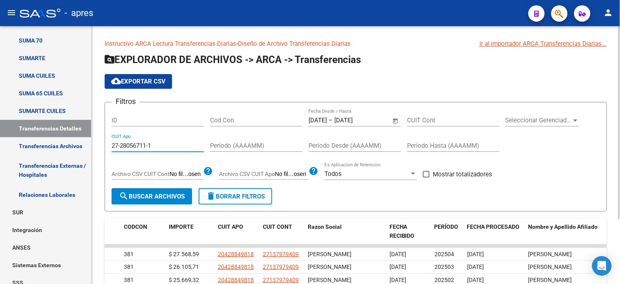
click at [147, 197] on span "search Buscar Archivos" at bounding box center [152, 196] width 66 height 7
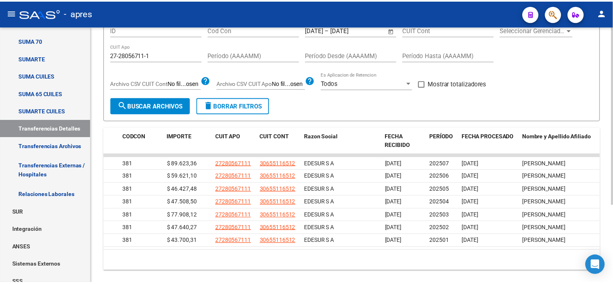
scroll to position [91, 0]
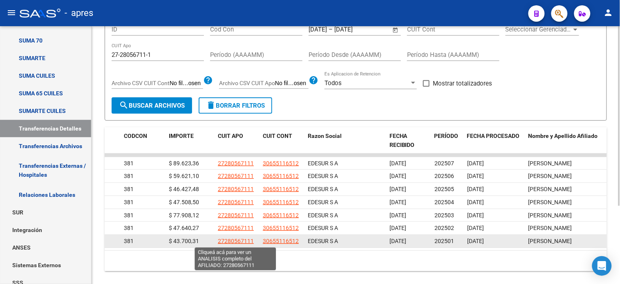
click at [242, 239] on span "27280567111" at bounding box center [236, 241] width 36 height 7
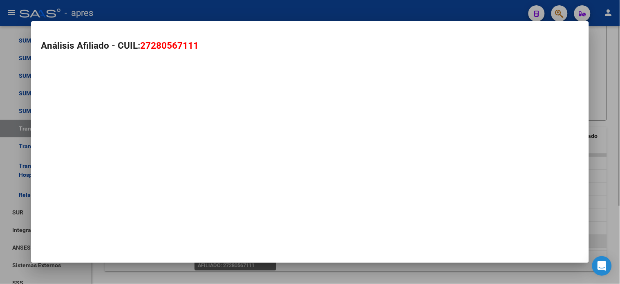
type textarea "27280567111"
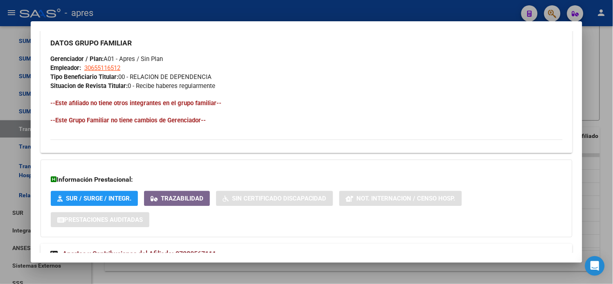
scroll to position [421, 0]
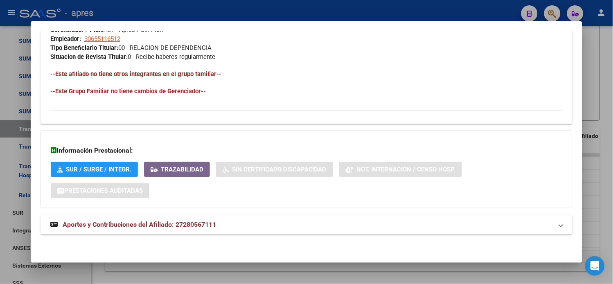
click at [159, 228] on span "Aportes y Contribuciones del Afiliado: 27280567111" at bounding box center [139, 224] width 153 height 8
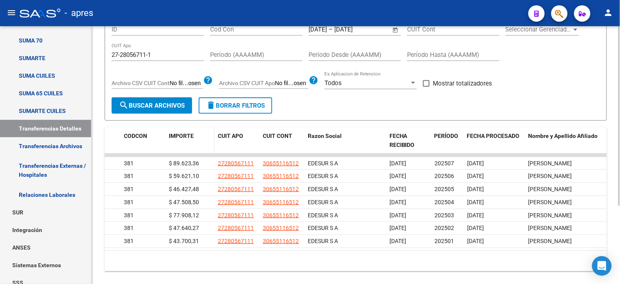
scroll to position [45, 0]
